Goal: Communication & Community: Answer question/provide support

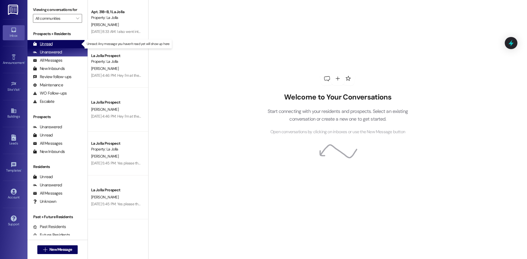
click at [52, 44] on div "Unread" at bounding box center [43, 44] width 20 height 6
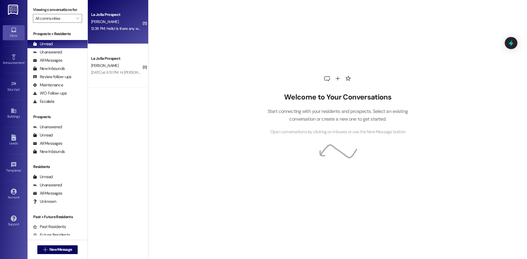
click at [117, 35] on div "La Jolla Prospect Y. Kim 12:38 PM: Hello! Is there any way I could stay in my a…" at bounding box center [118, 22] width 60 height 44
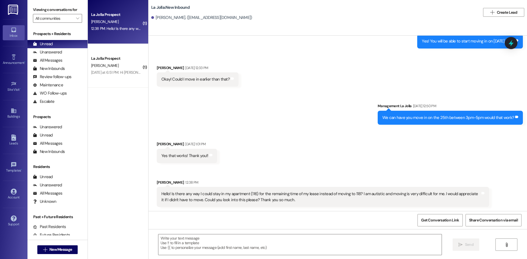
scroll to position [842, 0]
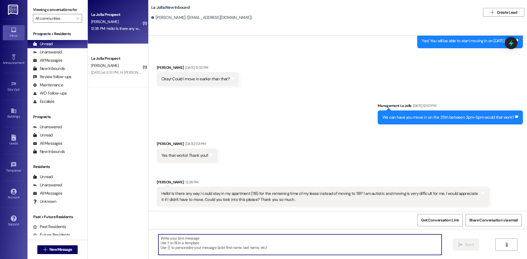
click at [235, 246] on textarea at bounding box center [299, 245] width 283 height 21
click at [209, 250] on textarea at bounding box center [299, 245] width 283 height 21
click at [222, 248] on textarea at bounding box center [299, 245] width 283 height 21
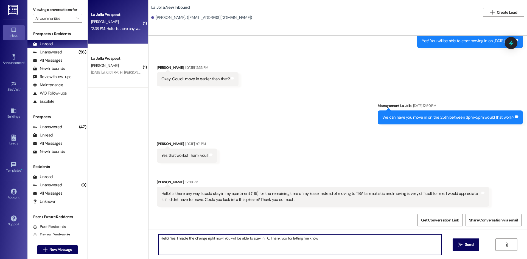
type textarea "Hello! Yes, I made the change right now! You will be able to stay in 116. Thank…"
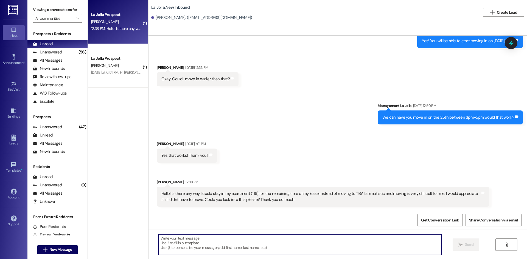
scroll to position [841, 0]
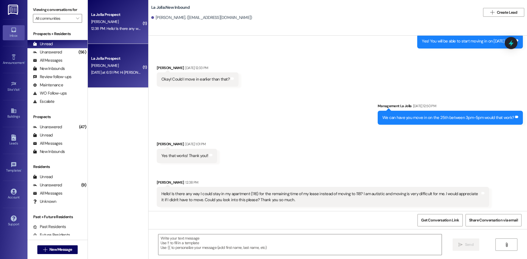
click at [103, 76] on div "Yesterday at 6:51 PM: Hi Courtney, For my daughter's bedroom at La Jolla, will …" at bounding box center [117, 72] width 52 height 7
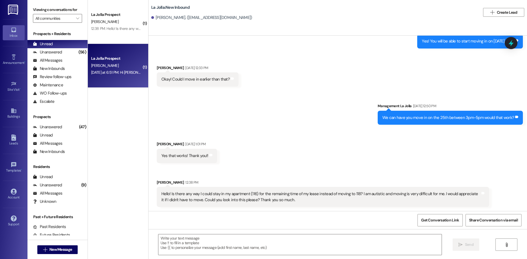
scroll to position [267, 0]
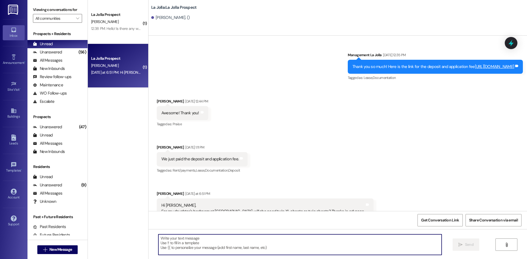
click at [179, 238] on textarea at bounding box center [299, 245] width 283 height 21
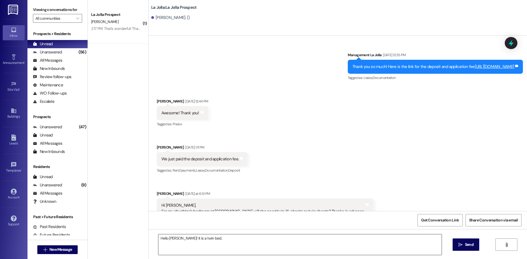
click at [204, 242] on textarea "Hello Holly! It is a twin bed," at bounding box center [299, 245] width 283 height 21
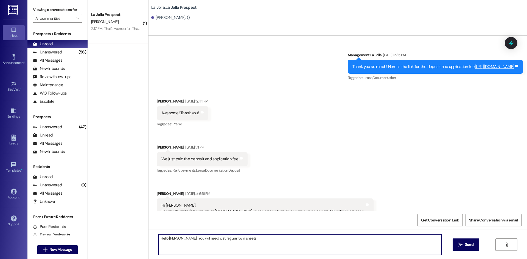
type textarea "Hello [PERSON_NAME]! You will need just regular twin sheets."
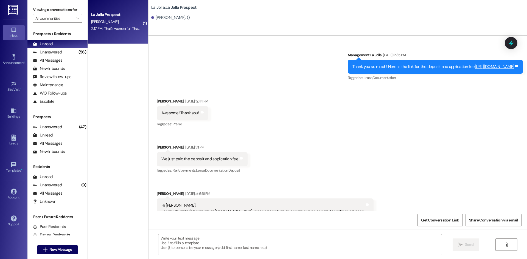
click at [135, 20] on div "Y. Kim" at bounding box center [117, 21] width 52 height 7
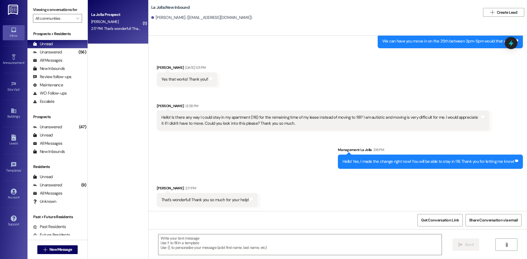
scroll to position [918, 0]
drag, startPoint x: 214, startPoint y: 243, endPoint x: 224, endPoint y: 243, distance: 9.6
click at [216, 243] on textarea at bounding box center [299, 245] width 283 height 21
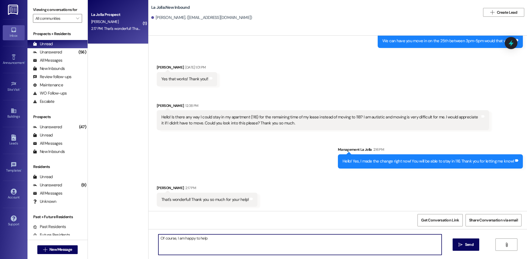
type textarea "Of course, I am happy to help!"
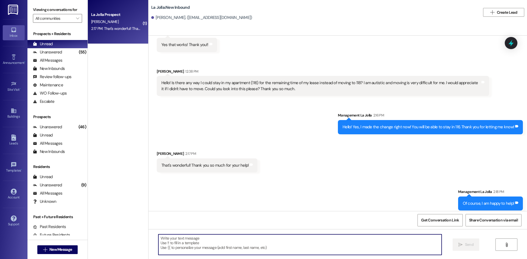
scroll to position [957, 0]
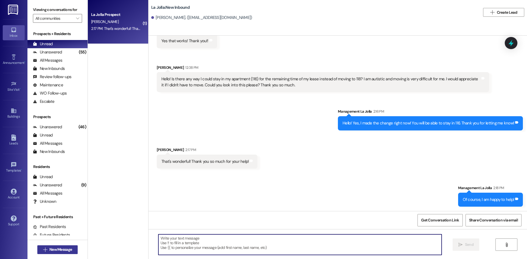
click at [44, 249] on icon "" at bounding box center [45, 250] width 4 height 4
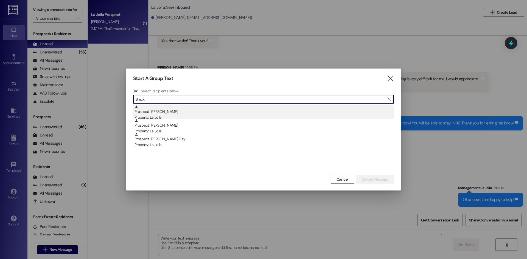
type input "Breck"
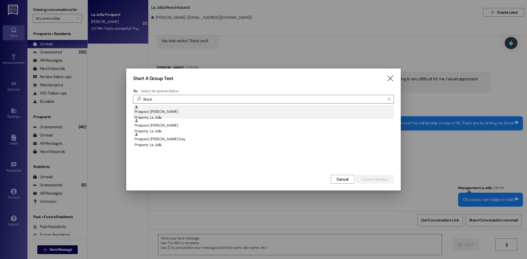
click at [188, 113] on div "Prospect: Brecken Siegman Property: La Jolla" at bounding box center [264, 113] width 259 height 16
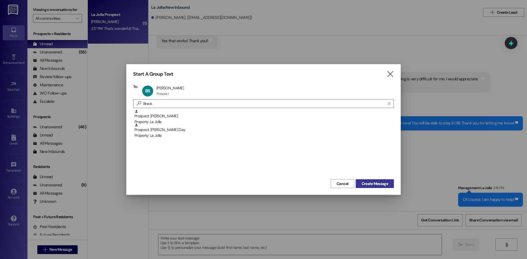
click at [376, 181] on span "Create Message" at bounding box center [375, 184] width 27 height 6
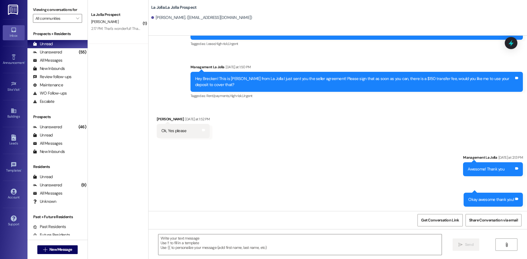
scroll to position [40, 0]
click at [236, 242] on textarea at bounding box center [299, 245] width 283 height 21
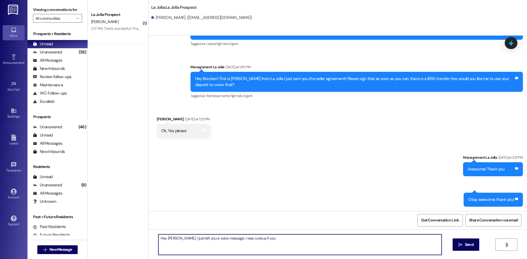
click at [269, 242] on textarea "Hey Brecken, I just left you a voice message, I was curious if you" at bounding box center [299, 245] width 283 height 21
drag, startPoint x: 186, startPoint y: 242, endPoint x: 158, endPoint y: 239, distance: 28.7
click at [158, 239] on textarea "Hey [PERSON_NAME], I just left you a voice message, I was curious if you got th…" at bounding box center [299, 245] width 283 height 21
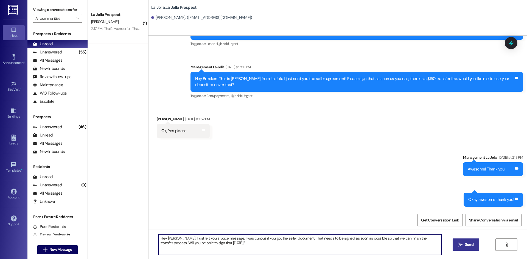
type textarea "Hey [PERSON_NAME], I just left you a voice message, I was curious if you got th…"
click at [468, 239] on button " Send" at bounding box center [466, 245] width 27 height 12
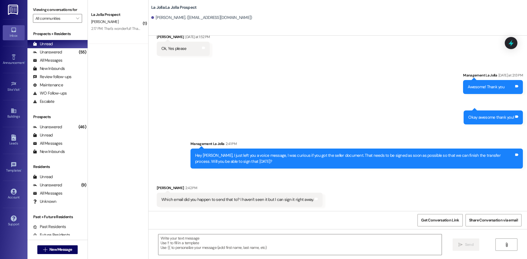
scroll to position [123, 0]
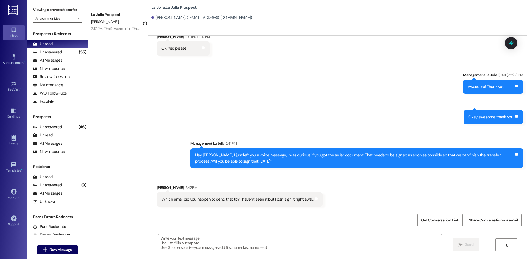
click at [210, 236] on textarea at bounding box center [299, 245] width 283 height 21
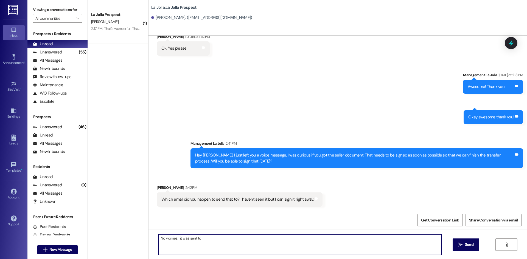
click at [214, 239] on textarea "No worries, it was sent to" at bounding box center [299, 245] width 283 height 21
paste textarea "[EMAIL_ADDRESS][DOMAIN_NAME]"
type textarea "No worries, it was sent to slsiegman@gmail.com but it is also on your resident …"
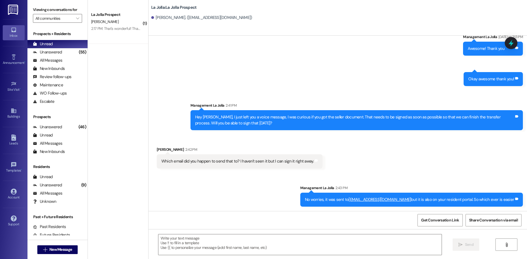
scroll to position [199, 0]
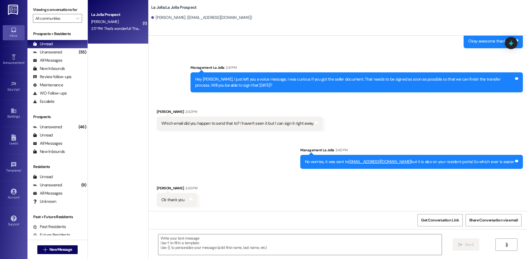
click at [113, 18] on div "Y. Kim" at bounding box center [117, 21] width 52 height 7
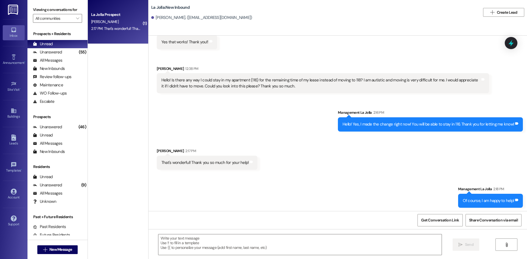
scroll to position [957, 0]
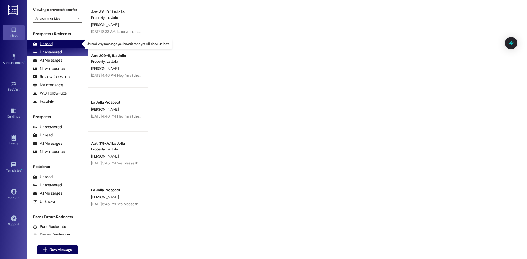
click at [63, 42] on div "Unread (0)" at bounding box center [57, 44] width 60 height 8
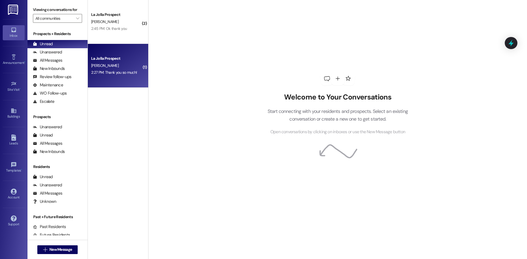
click at [119, 51] on div "La Jolla Prospect [PERSON_NAME] 2:27 PM: Thank you so much! 2:27 PM: Thank you …" at bounding box center [118, 66] width 60 height 44
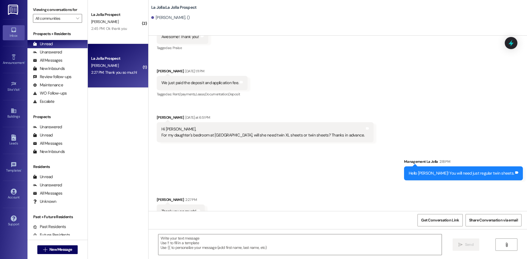
scroll to position [344, 0]
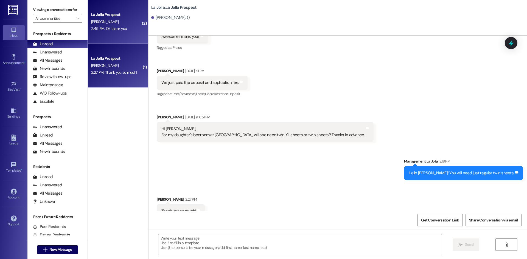
click at [126, 36] on div "La Jolla Prospect [PERSON_NAME] 2:45 PM: Ok thank you 2:45 PM: Ok thank you" at bounding box center [118, 22] width 60 height 44
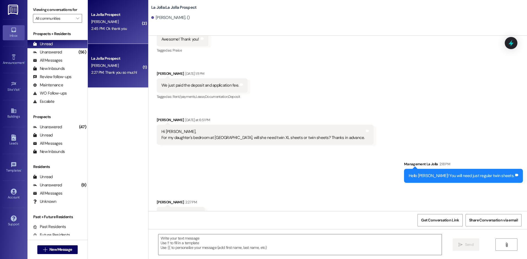
scroll to position [343, 0]
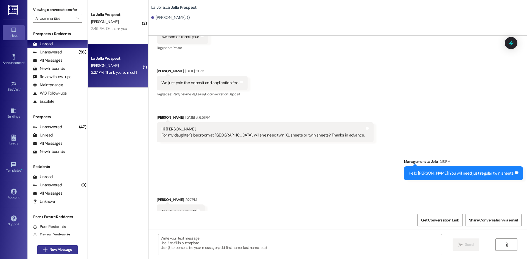
click at [59, 248] on span "New Message" at bounding box center [60, 250] width 23 height 6
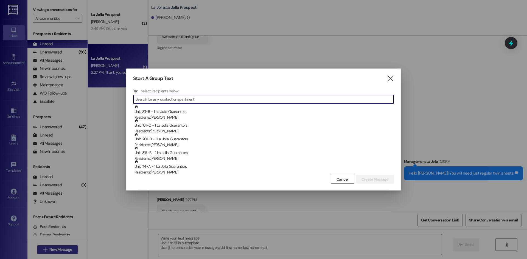
type input "L"
type input "Kal"
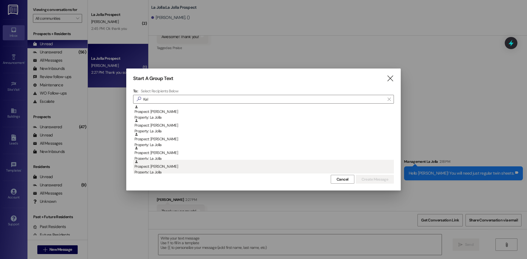
click at [177, 167] on div "Prospect: [PERSON_NAME] Property: [GEOGRAPHIC_DATA]" at bounding box center [264, 168] width 259 height 16
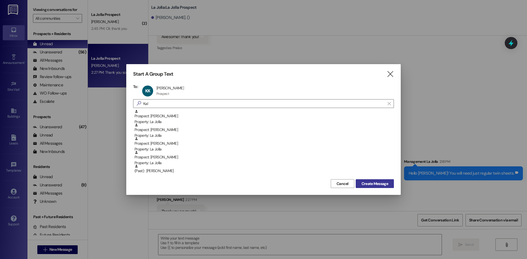
click at [375, 183] on span "Create Message" at bounding box center [375, 184] width 27 height 6
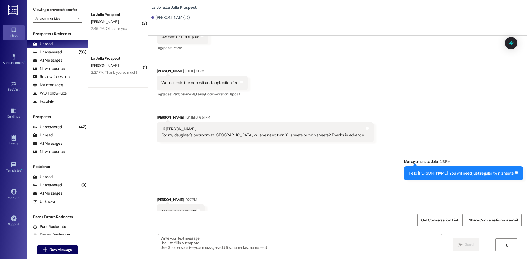
scroll to position [0, 0]
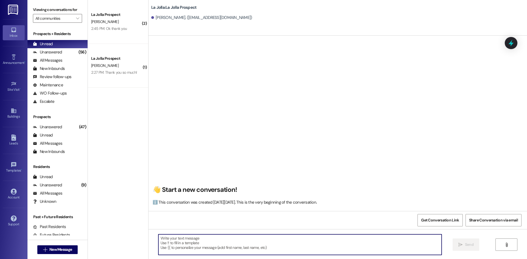
click at [205, 246] on textarea at bounding box center [299, 245] width 283 height 21
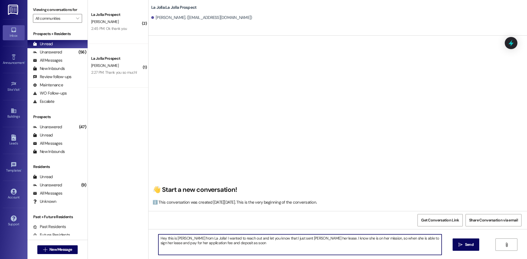
click at [231, 245] on textarea "Hey this is [PERSON_NAME] from La Jolla! I wanted to reach out and let you know…" at bounding box center [299, 245] width 283 height 21
drag, startPoint x: 239, startPoint y: 244, endPoint x: 212, endPoint y: 246, distance: 26.4
click at [212, 246] on textarea "Hey this is [PERSON_NAME] from La Jolla! I wanted to reach out and let you know…" at bounding box center [299, 245] width 283 height 21
click at [290, 246] on textarea "Hey this is [PERSON_NAME] from La Jolla! I wanted to reach out and let you know…" at bounding box center [299, 245] width 283 height 21
drag, startPoint x: 337, startPoint y: 242, endPoint x: 155, endPoint y: 235, distance: 182.7
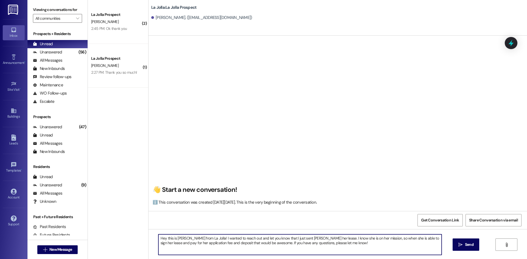
click at [158, 235] on textarea "Hey this is [PERSON_NAME] from La Jolla! I wanted to reach out and let you know…" at bounding box center [299, 245] width 283 height 21
type textarea "Hey this is [PERSON_NAME] from La Jolla! I wanted to reach out and let you know…"
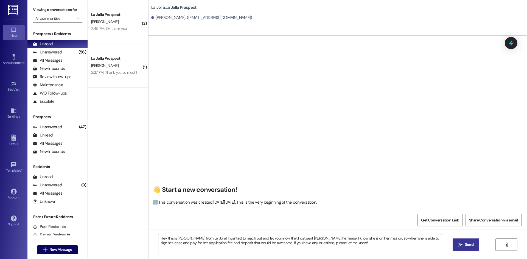
click at [460, 246] on icon "" at bounding box center [460, 245] width 4 height 4
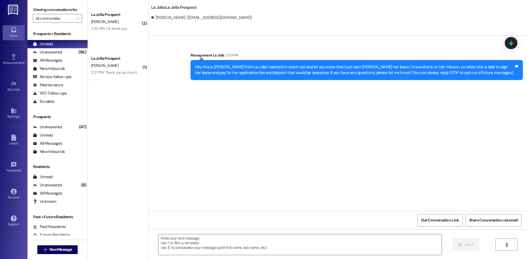
scroll to position [0, 0]
